Goal: Information Seeking & Learning: Learn about a topic

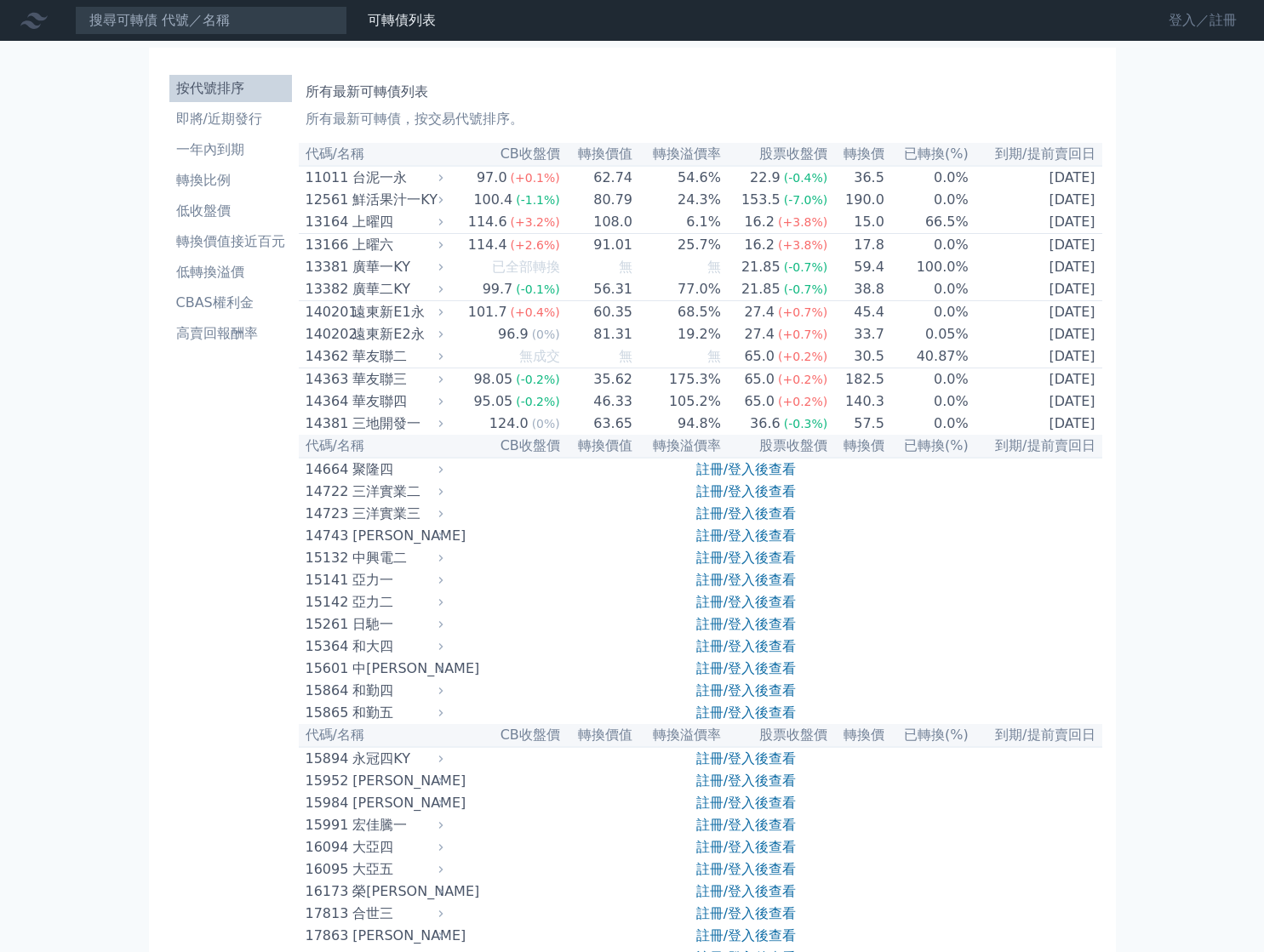
click at [1195, 26] on link "登入／註冊" at bounding box center [1202, 21] width 95 height 27
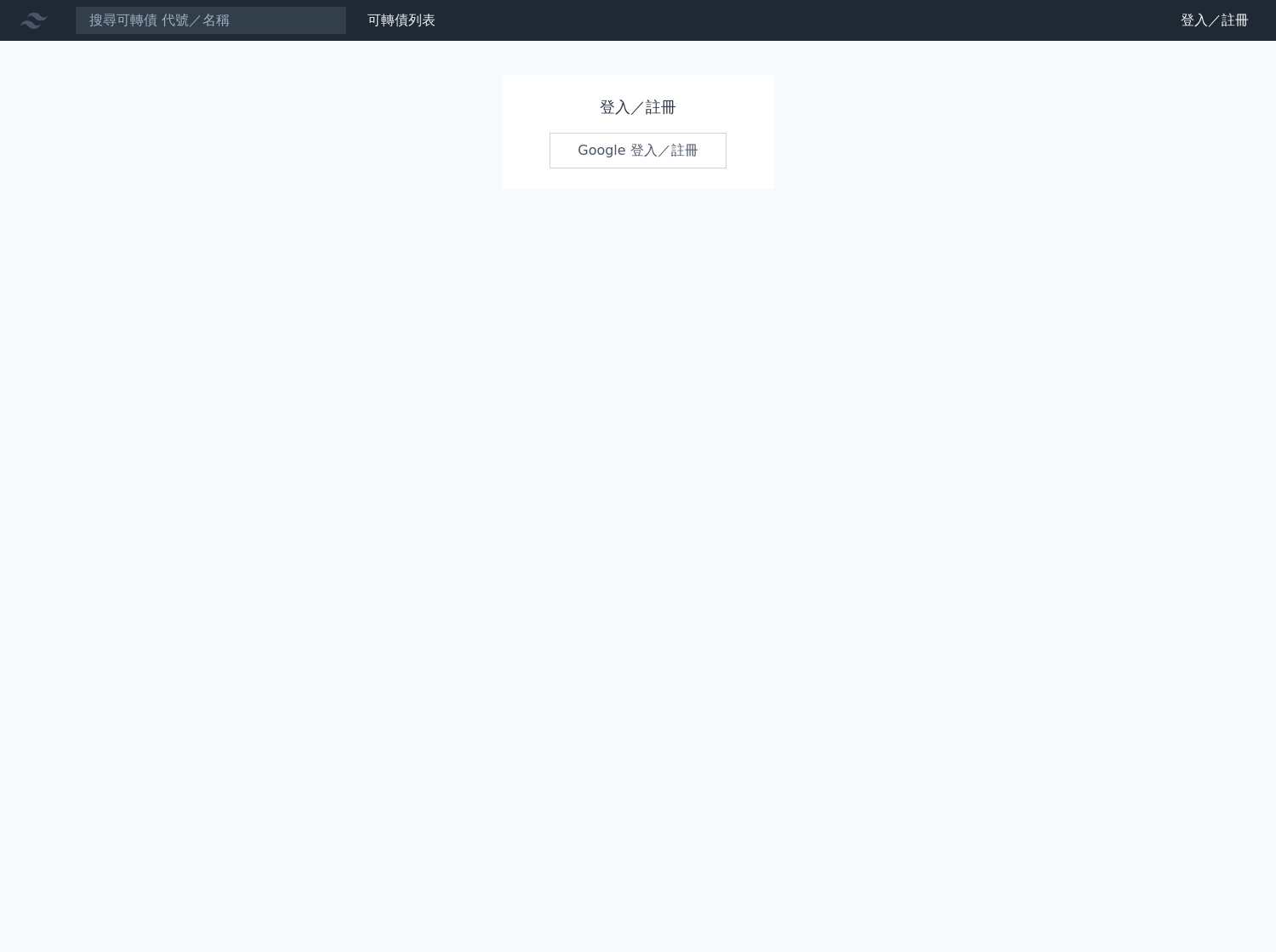
click at [642, 145] on link "Google 登入／註冊" at bounding box center [638, 150] width 177 height 36
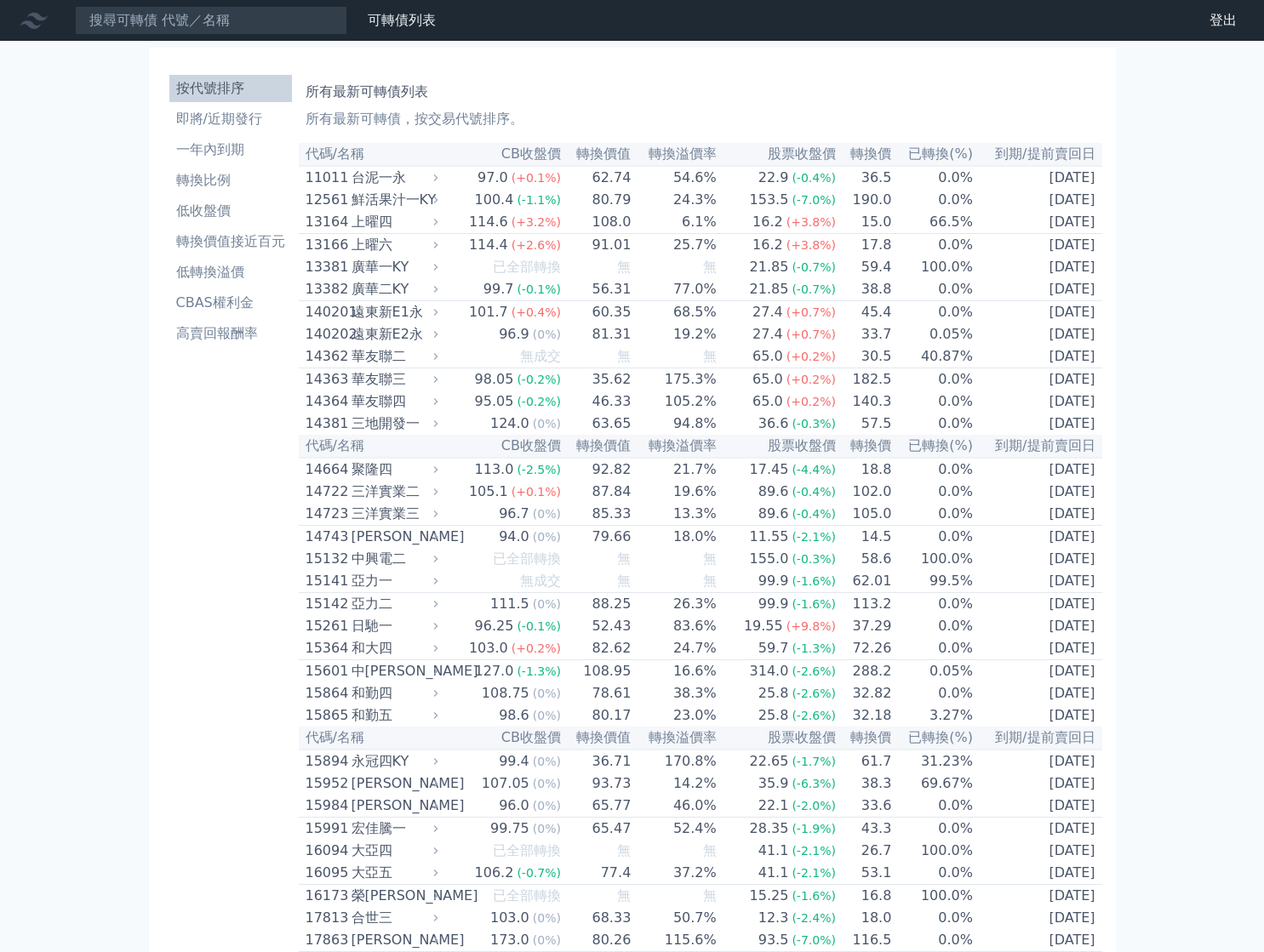
click at [527, 159] on th "CB收盤價" at bounding box center [502, 155] width 119 height 23
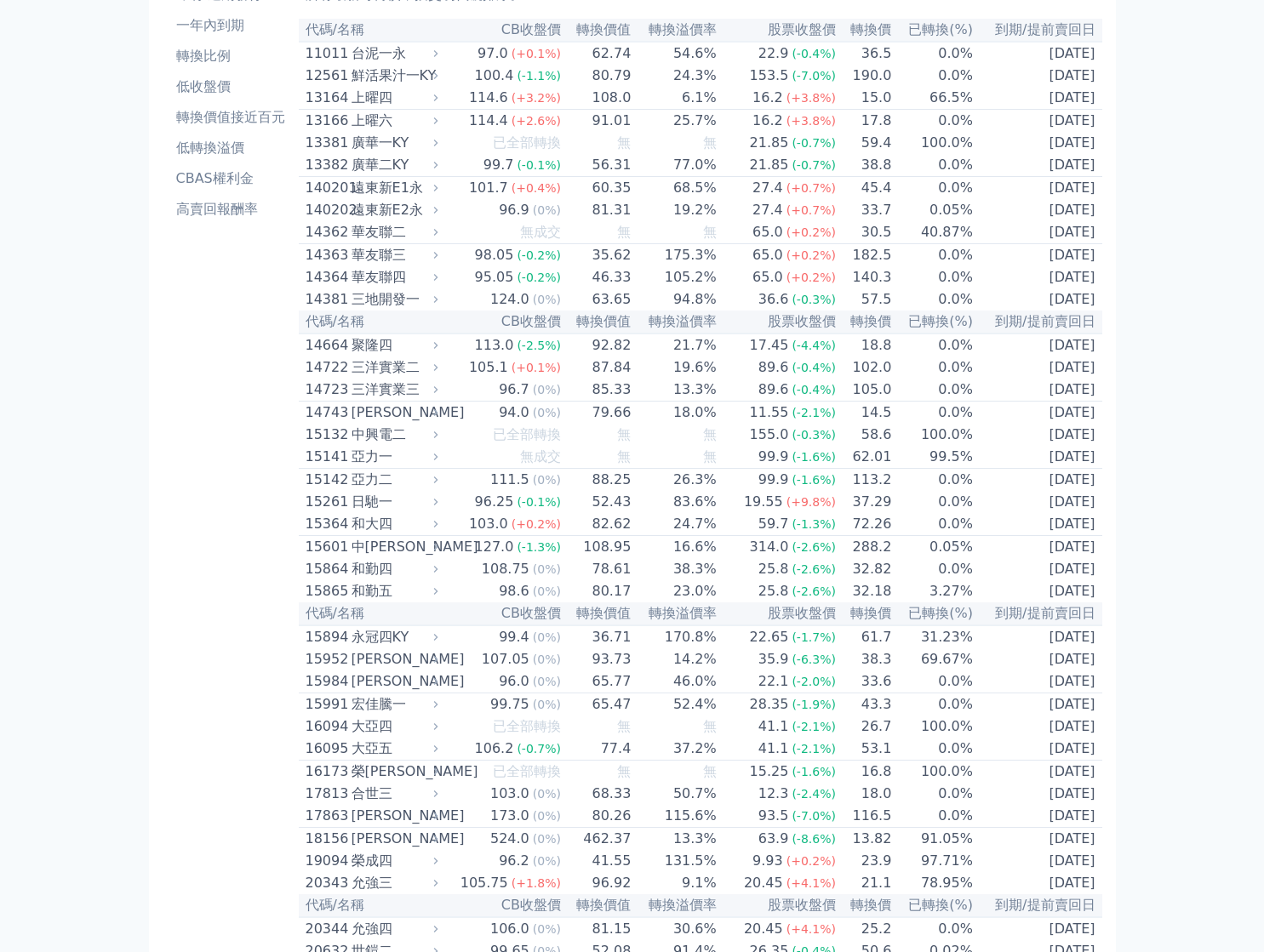
scroll to position [170, 0]
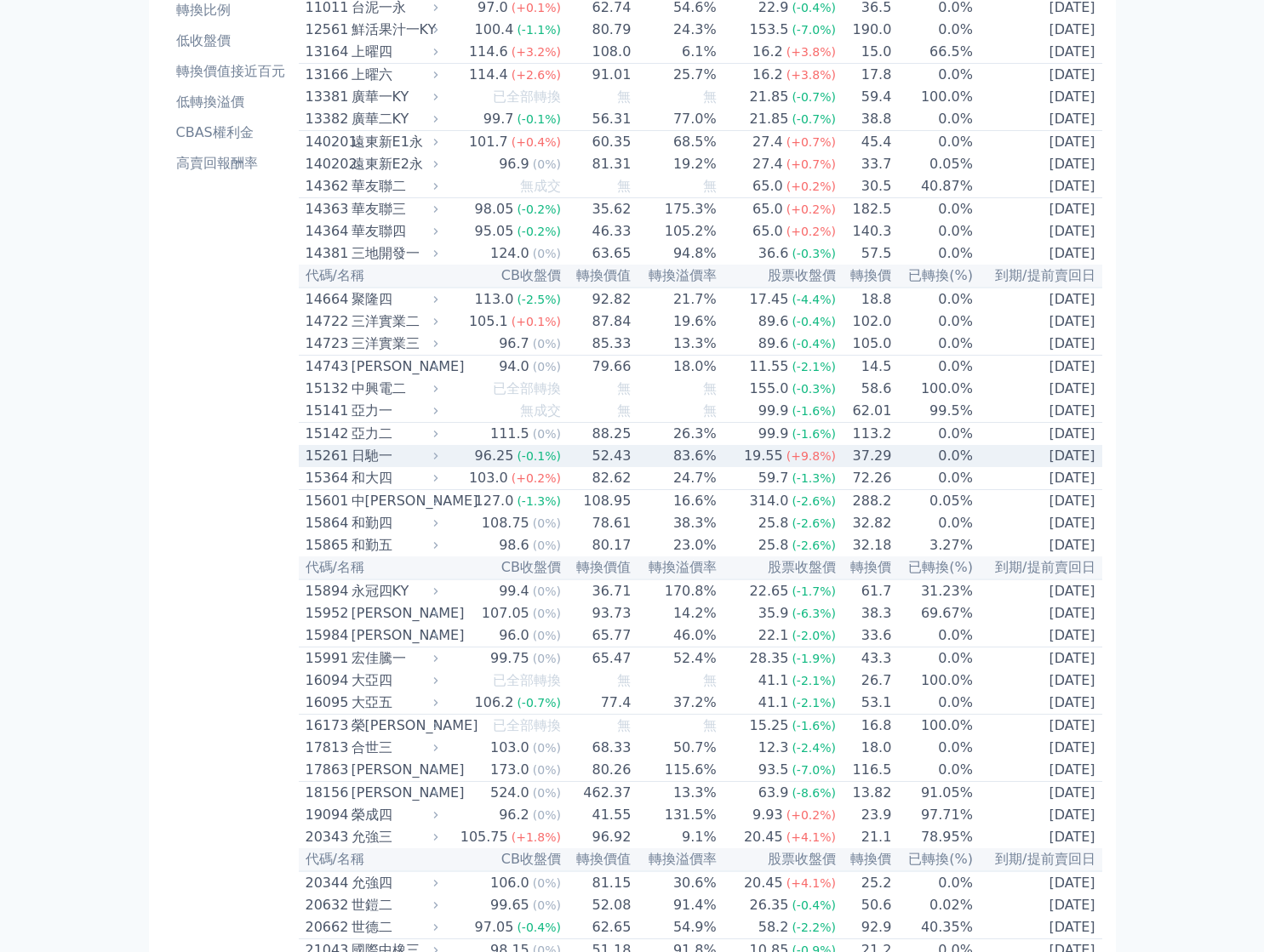
click at [369, 467] on div "日馳一" at bounding box center [392, 456] width 83 height 21
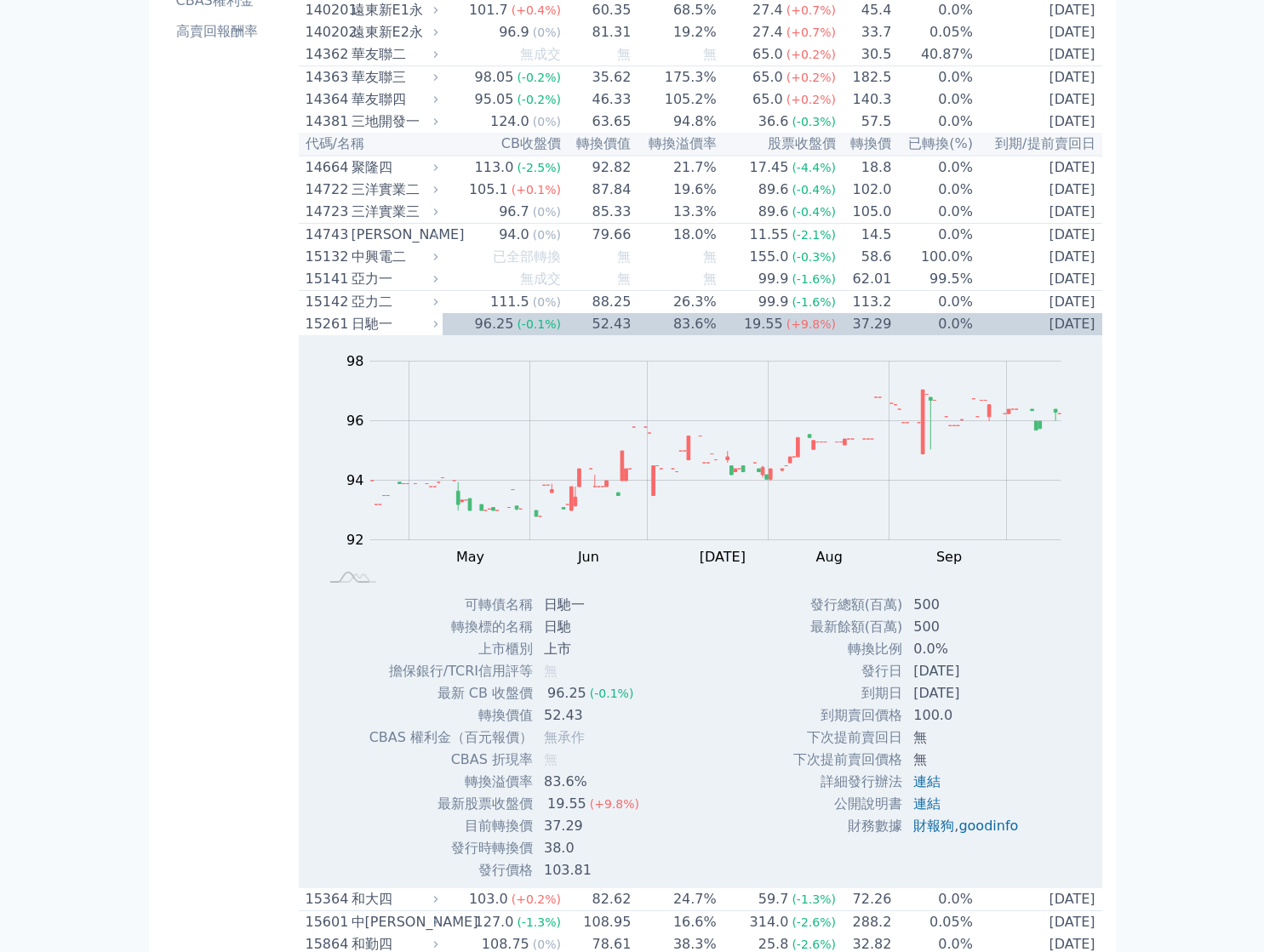
scroll to position [340, 0]
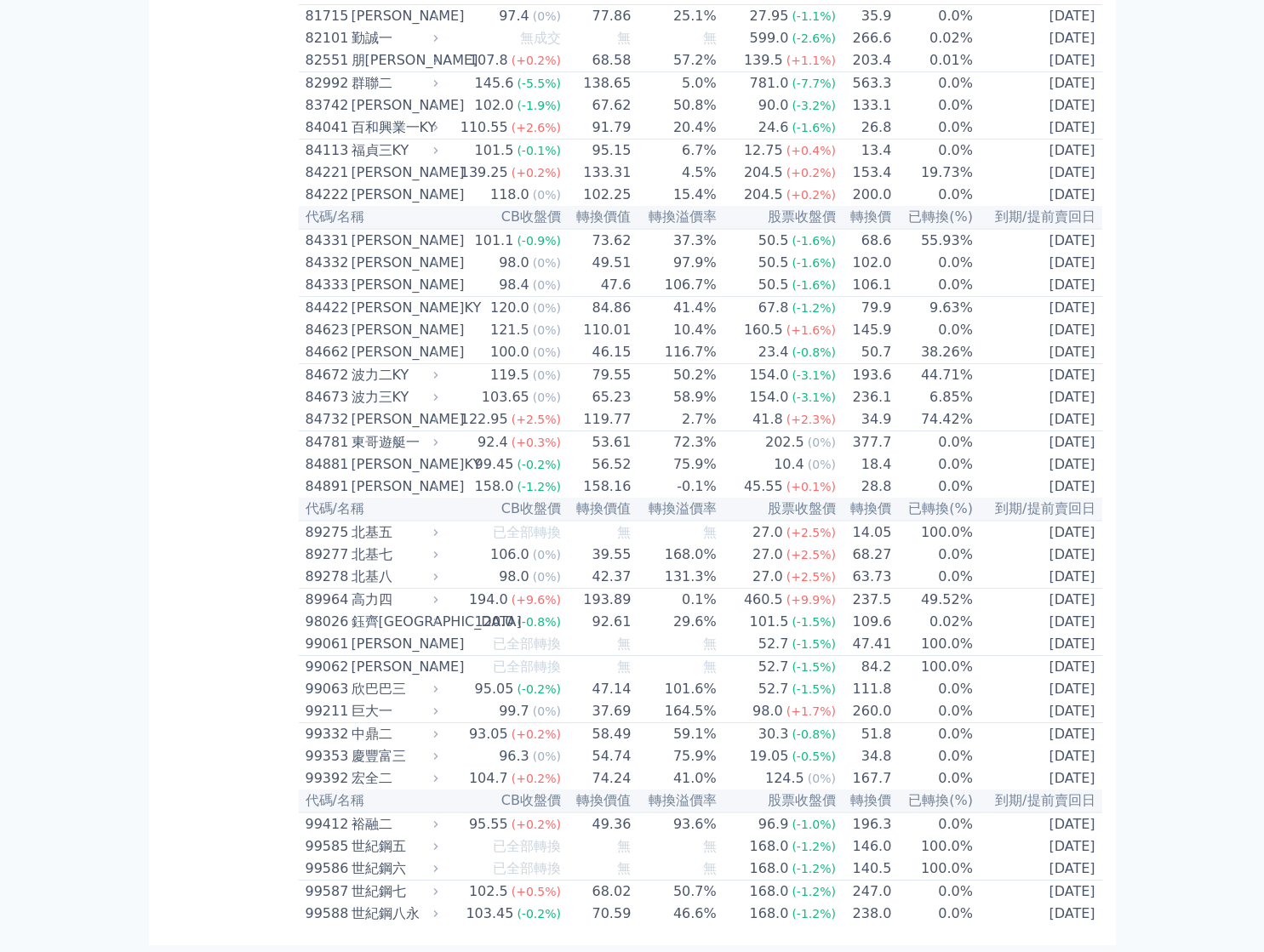
scroll to position [10279, 0]
click at [363, 433] on div "東哥遊艇一" at bounding box center [392, 442] width 83 height 21
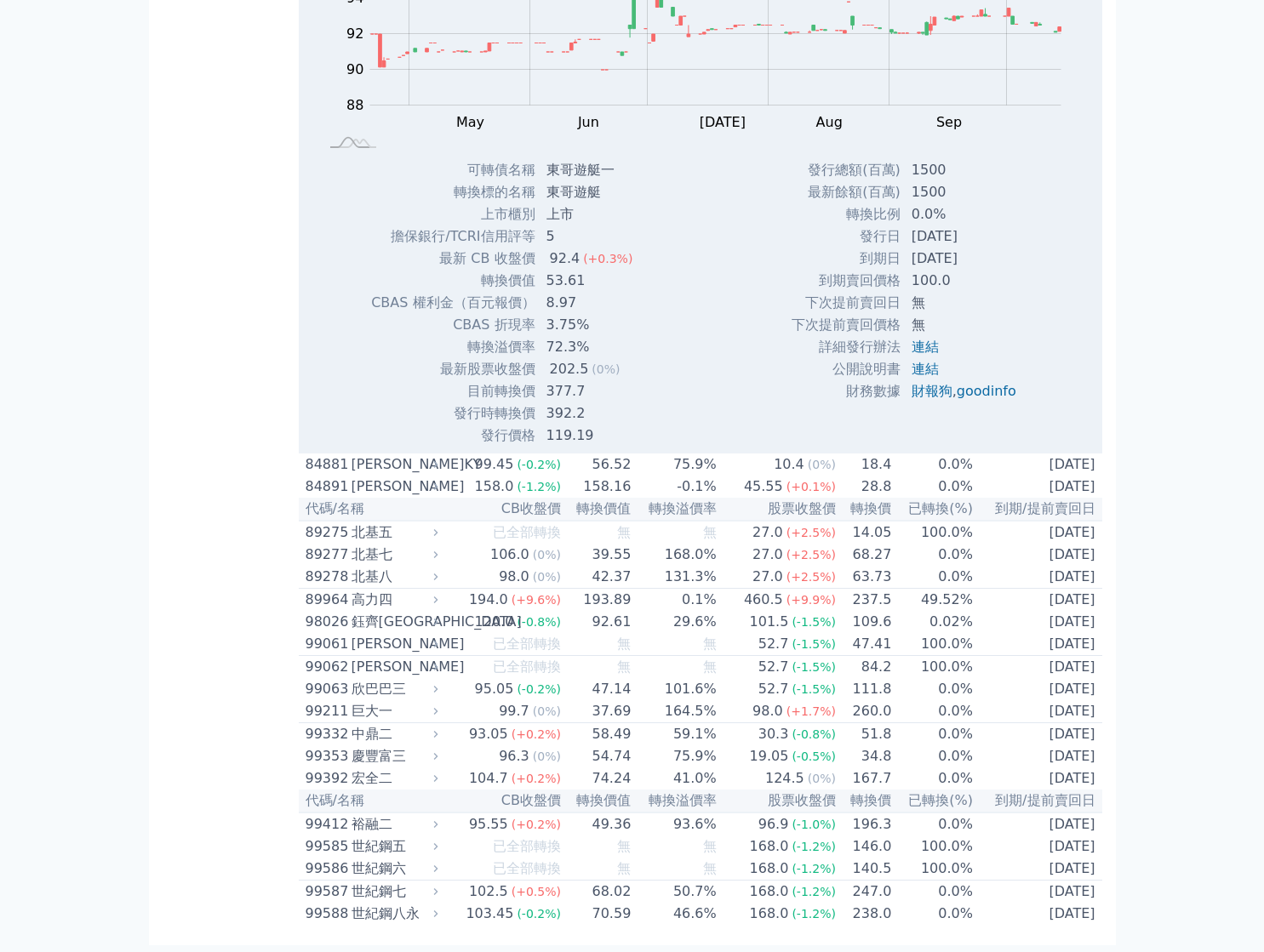
scroll to position [10831, 0]
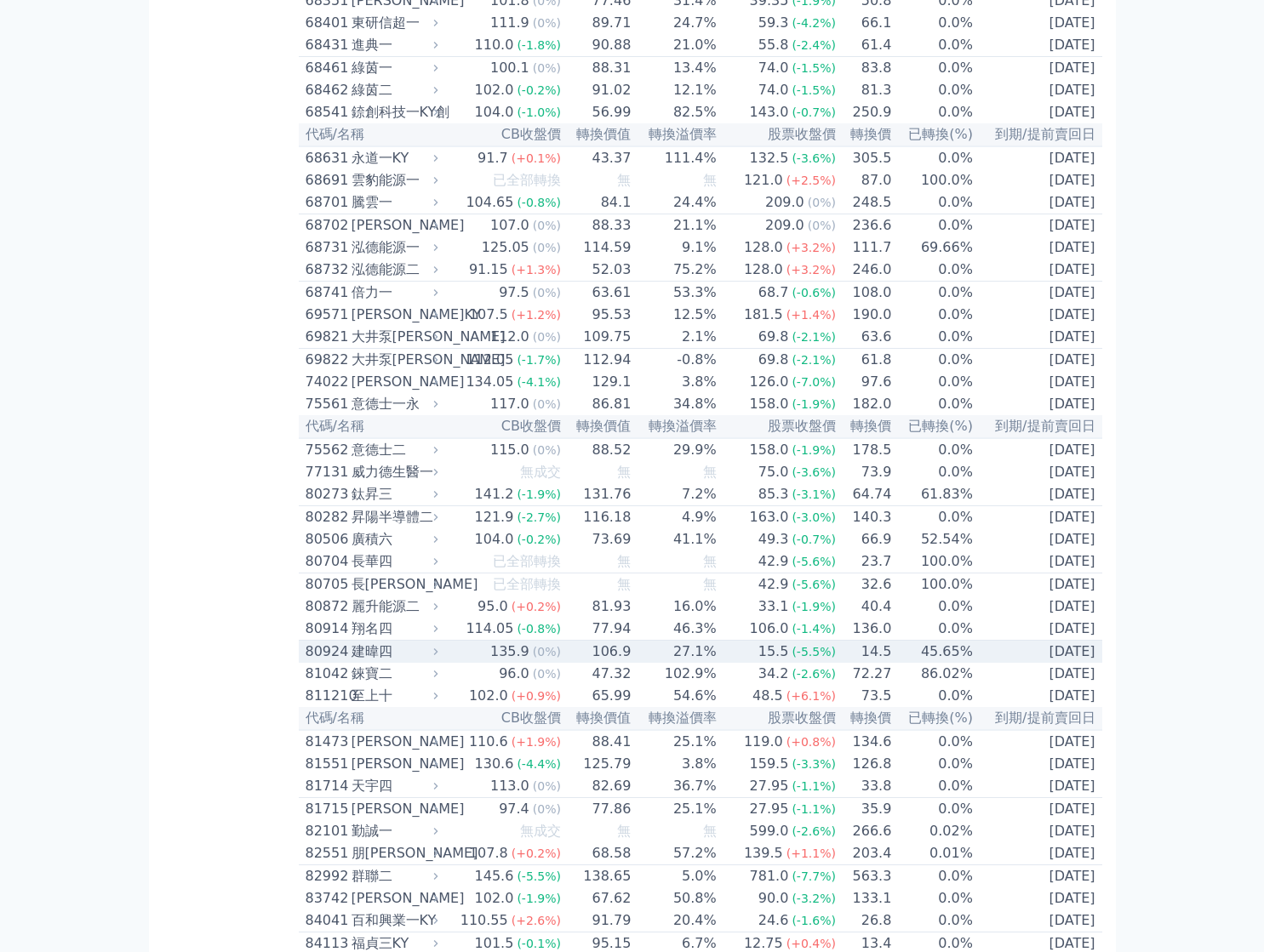
scroll to position [8704, 0]
